Goal: Information Seeking & Learning: Check status

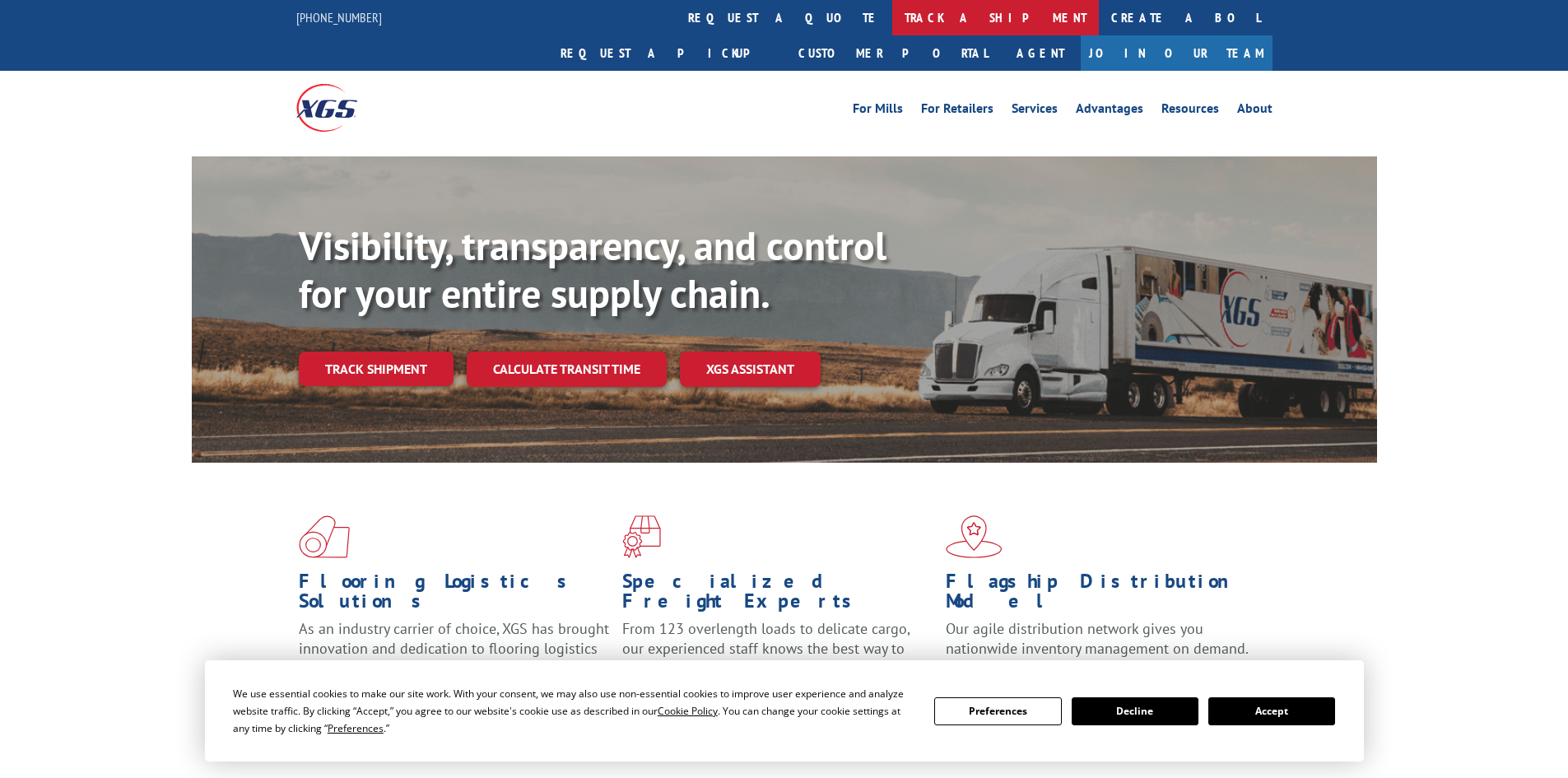
click at [892, 17] on link "track a shipment" at bounding box center [995, 17] width 206 height 35
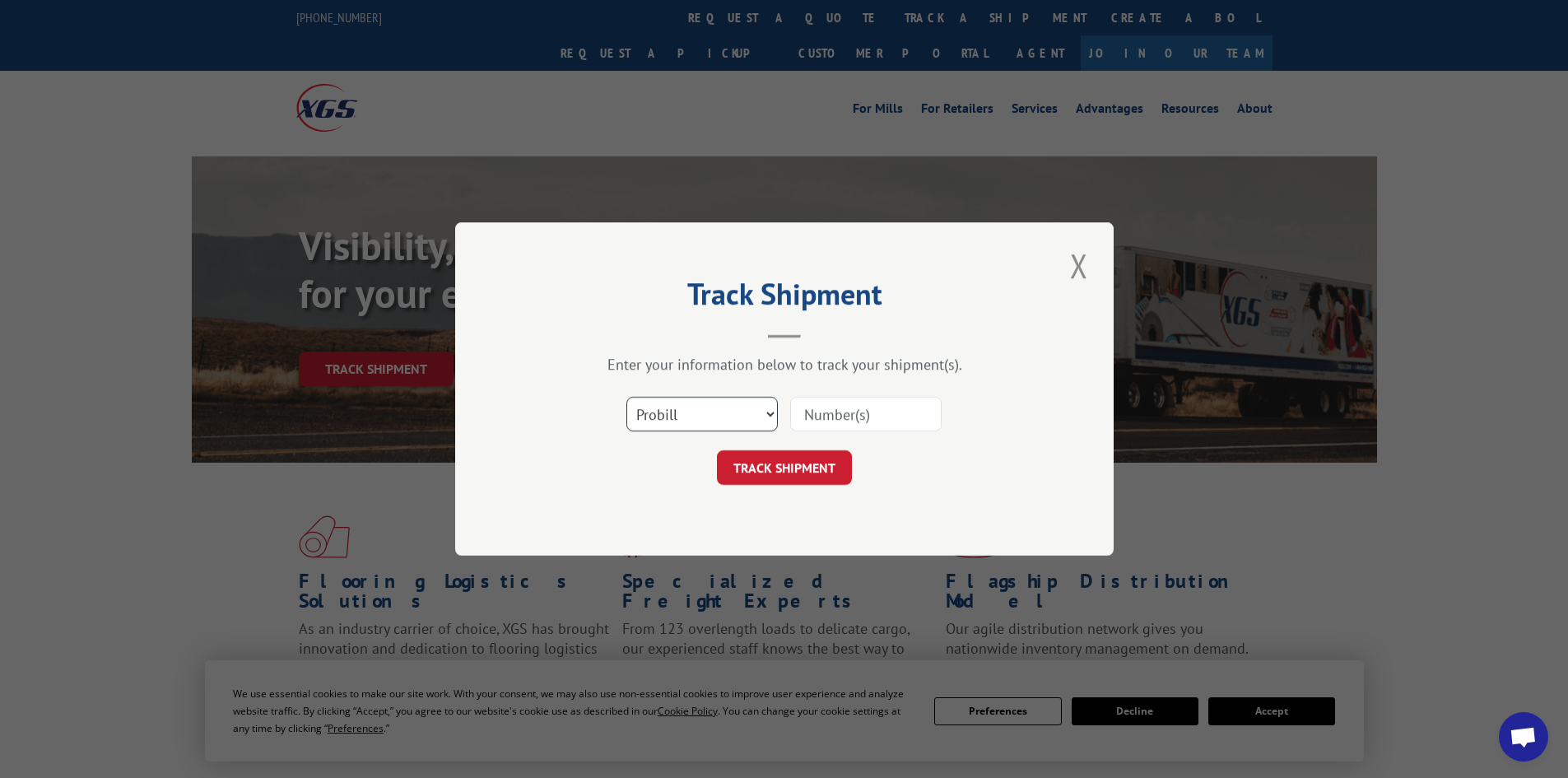
click at [741, 416] on select "Select category... Probill BOL PO" at bounding box center [702, 414] width 151 height 35
select select "bol"
click at [626, 397] on select "Select category... Probill BOL PO" at bounding box center [702, 414] width 151 height 35
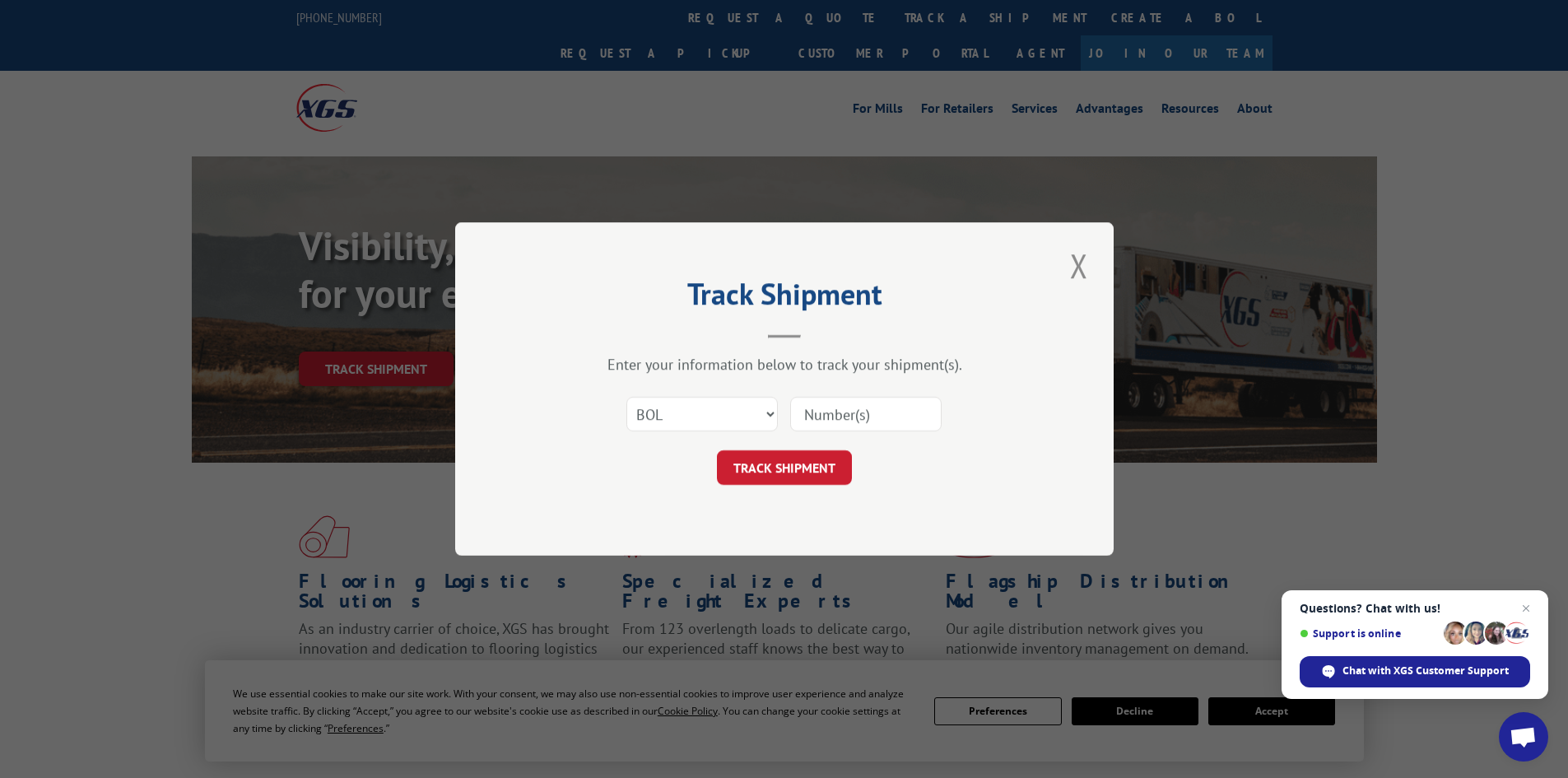
click at [809, 420] on input at bounding box center [865, 414] width 151 height 35
paste input "4896208"
type input "4896208"
click at [824, 474] on button "TRACK SHIPMENT" at bounding box center [784, 468] width 135 height 35
